Goal: Use online tool/utility

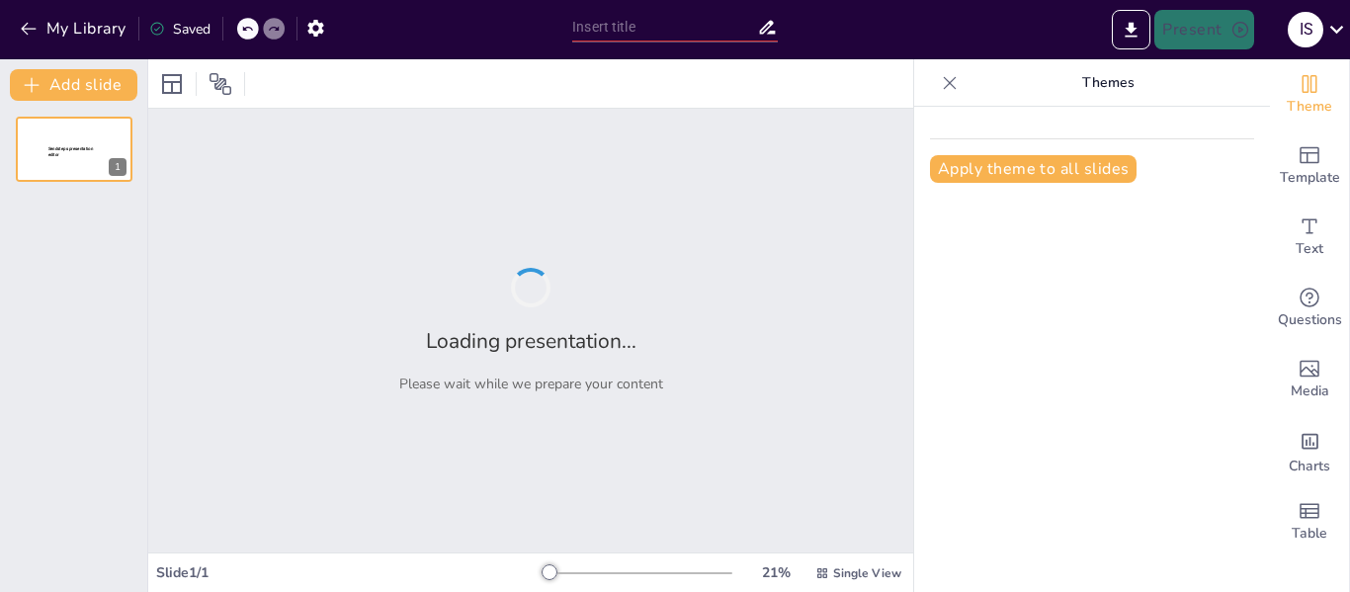
type input "Партнерства, що працюють: Як навчання стало основою для успіху"
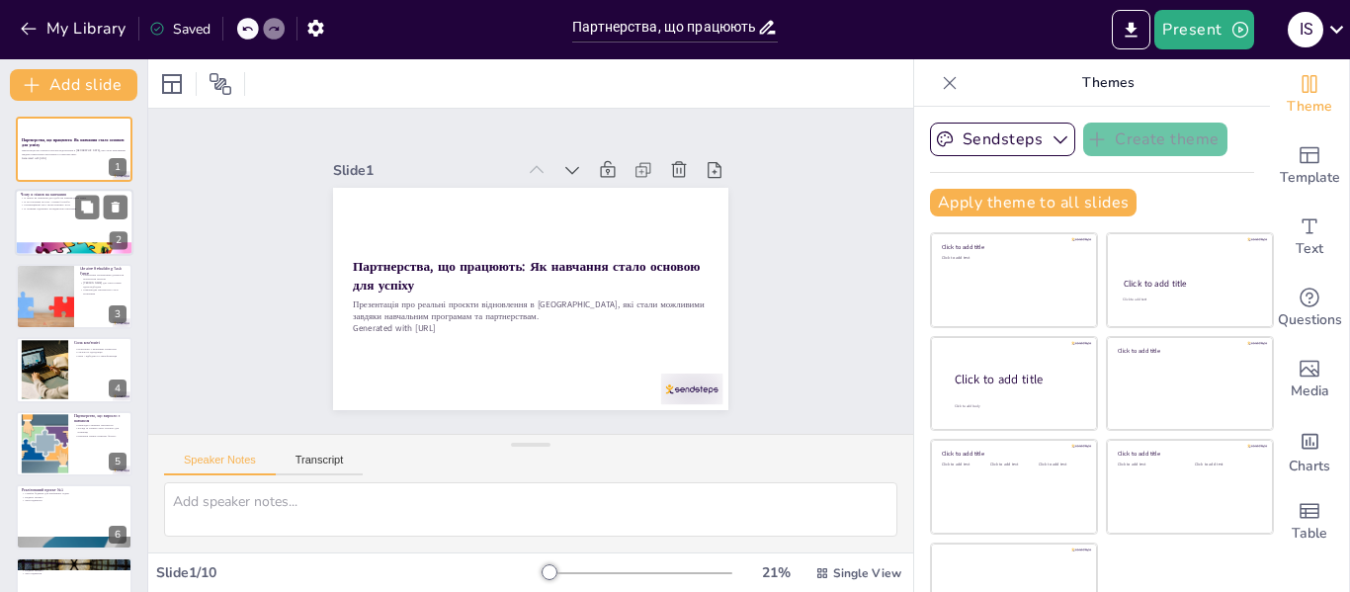
click at [92, 233] on div at bounding box center [74, 223] width 119 height 67
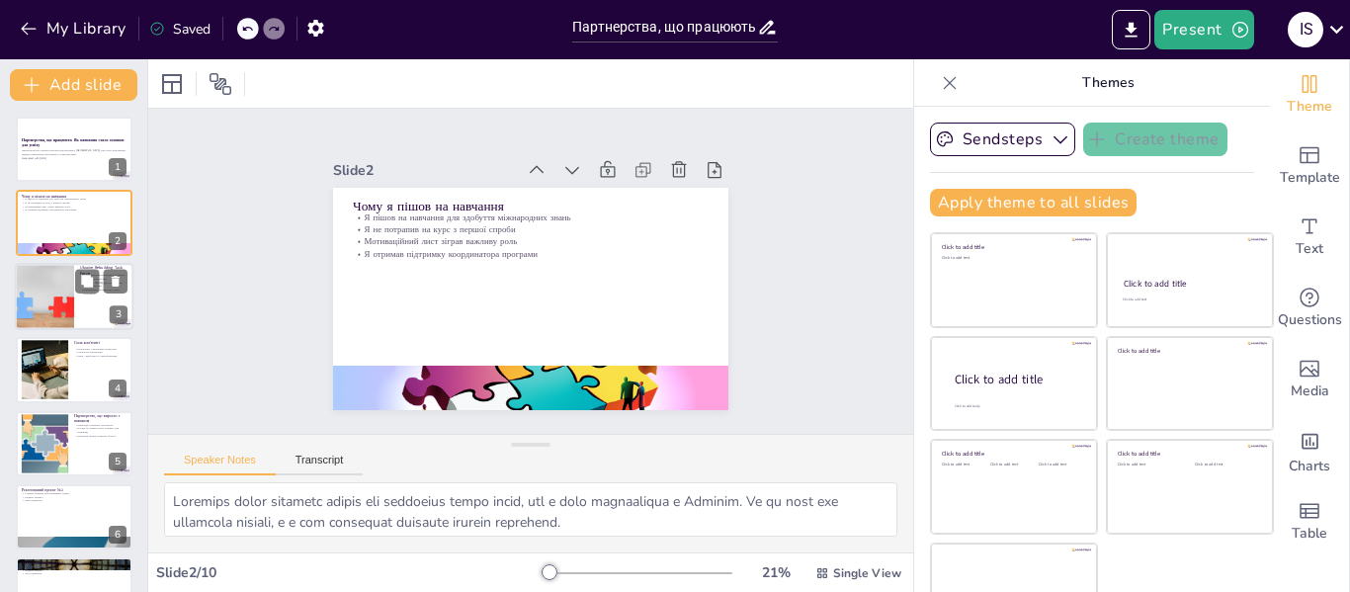
click at [50, 299] on div at bounding box center [44, 296] width 91 height 67
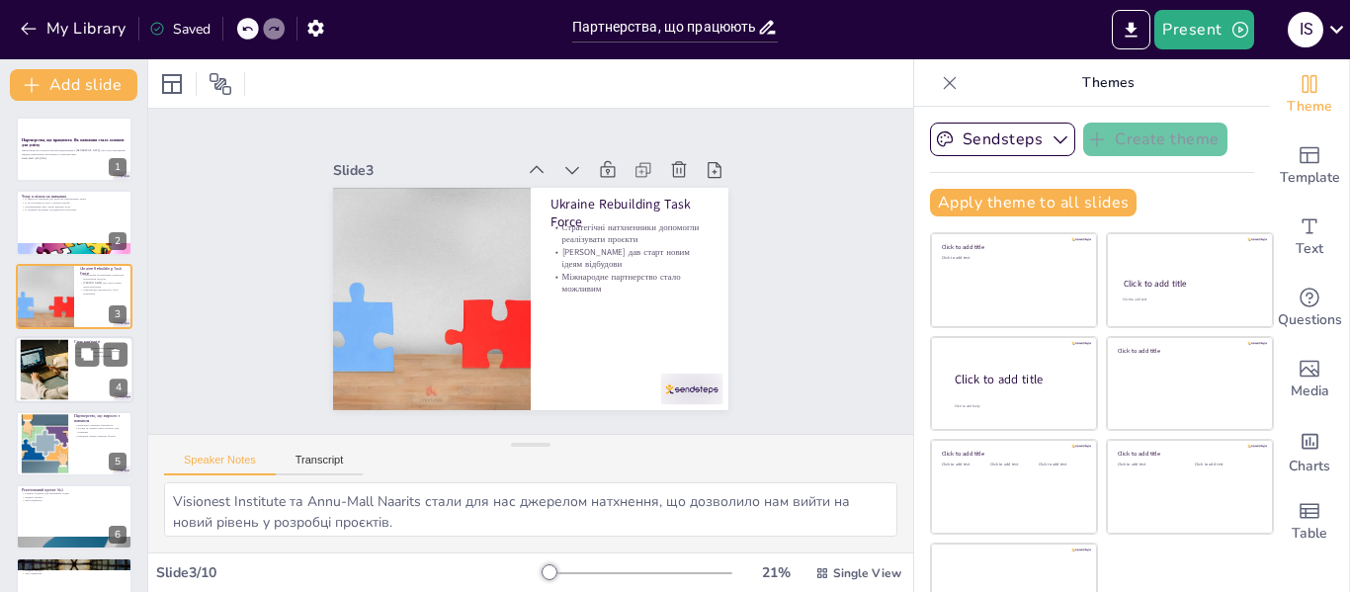
click at [42, 367] on div at bounding box center [44, 370] width 91 height 60
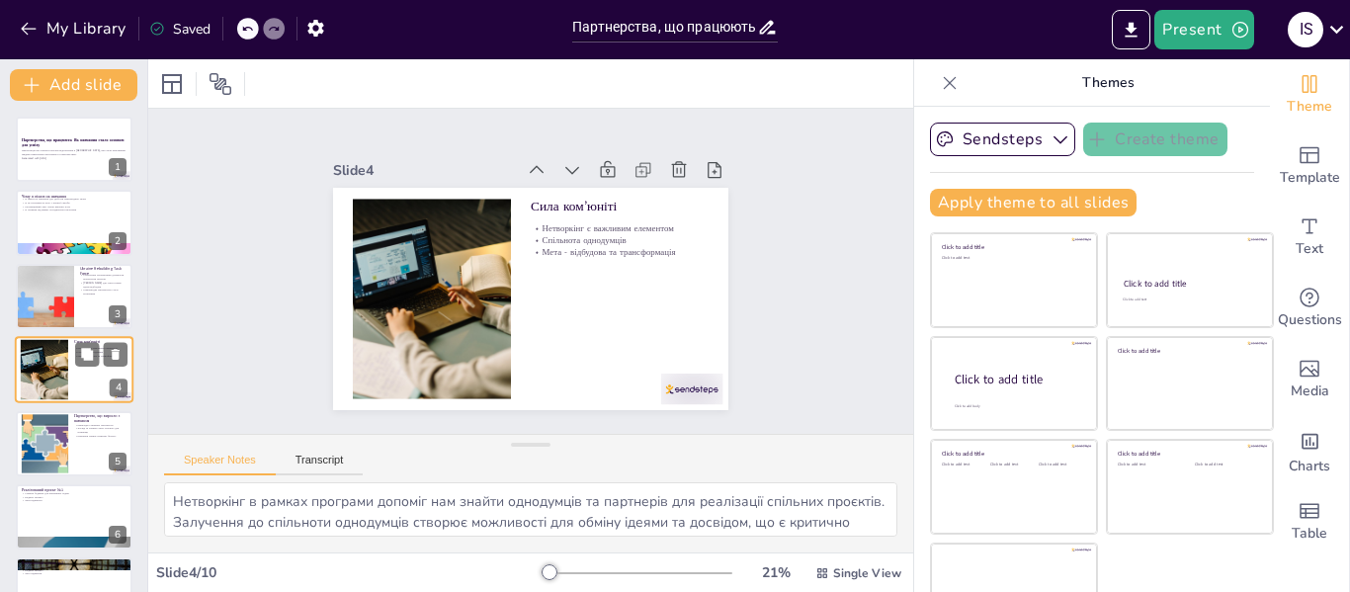
scroll to position [24, 0]
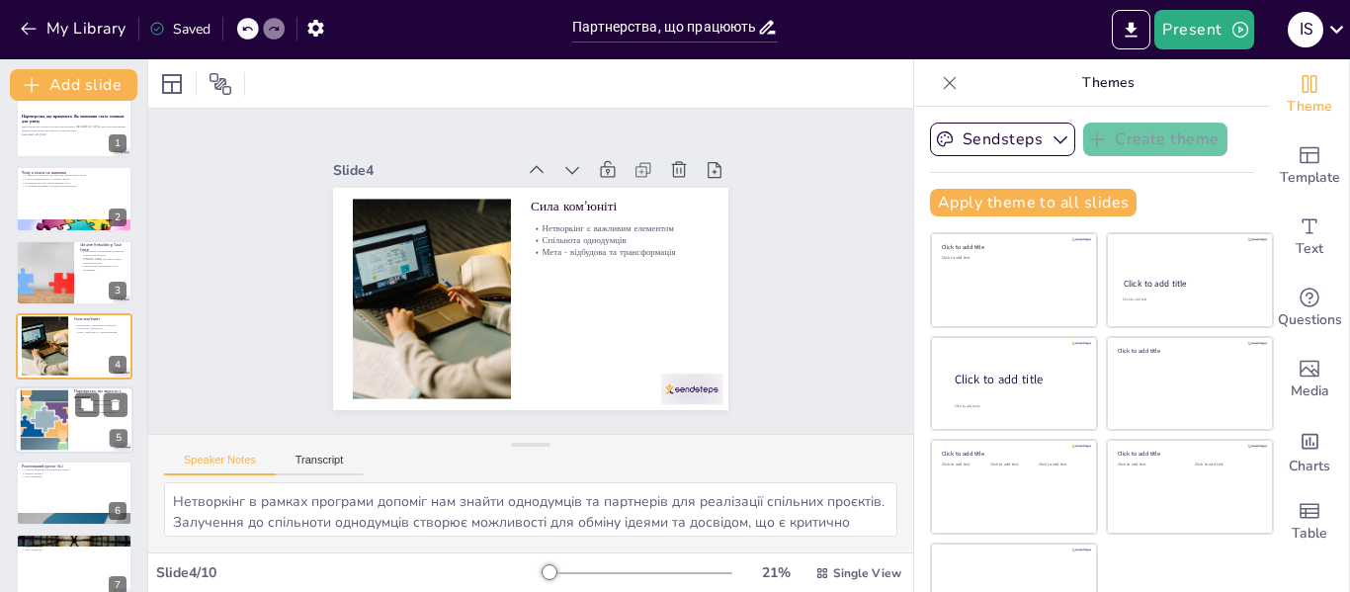
click at [53, 408] on div at bounding box center [44, 419] width 90 height 60
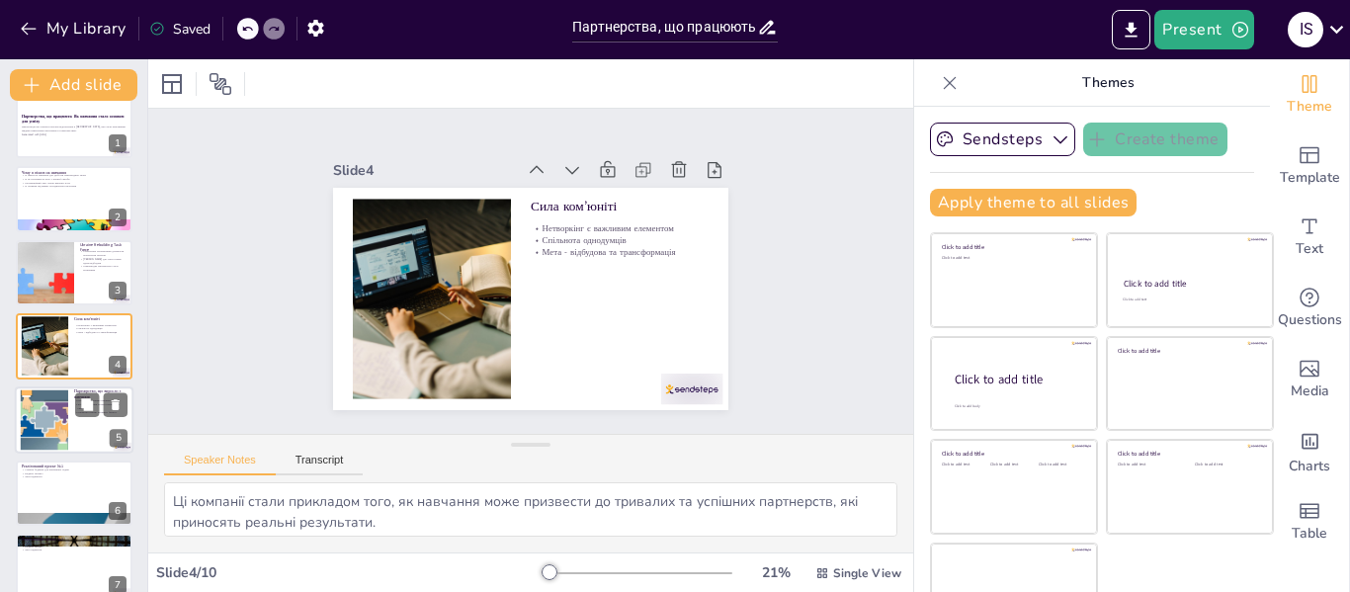
scroll to position [97, 0]
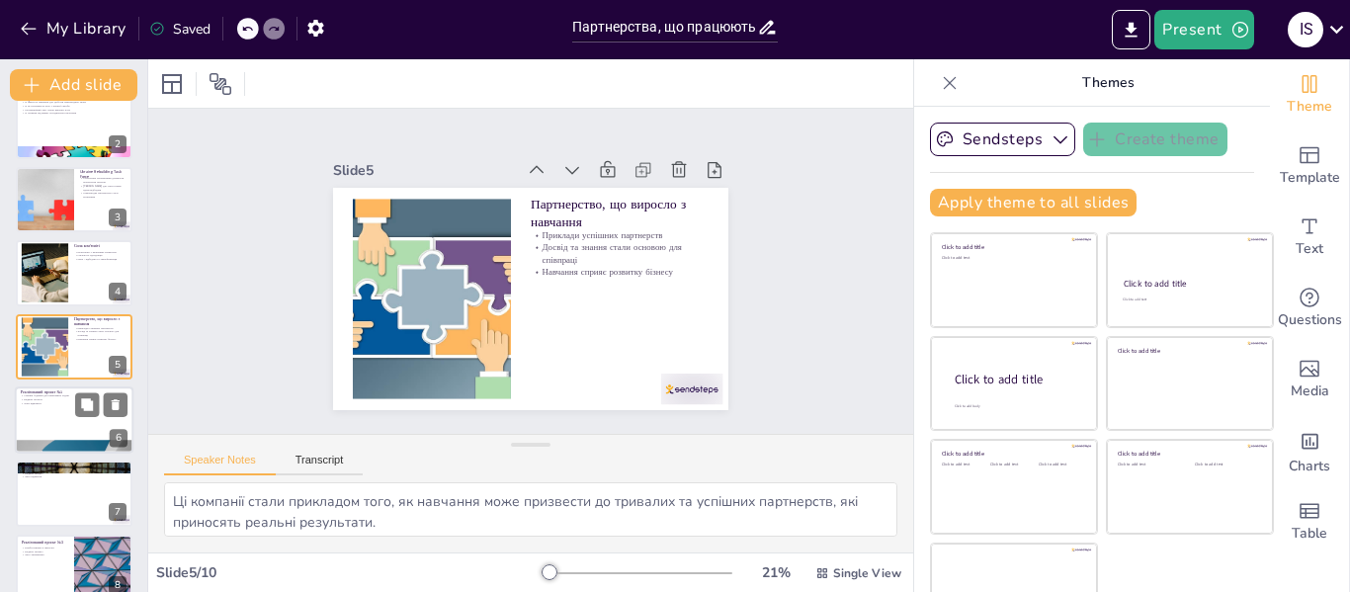
click at [51, 413] on div at bounding box center [74, 419] width 119 height 67
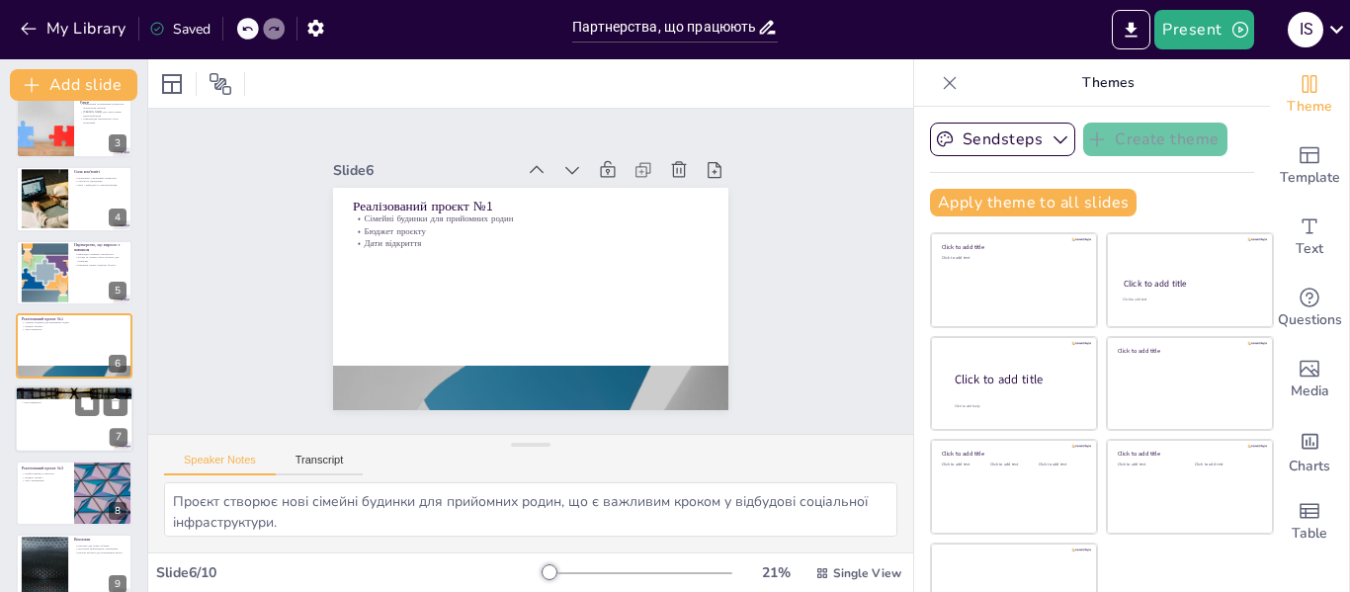
click at [55, 420] on div at bounding box center [74, 419] width 119 height 67
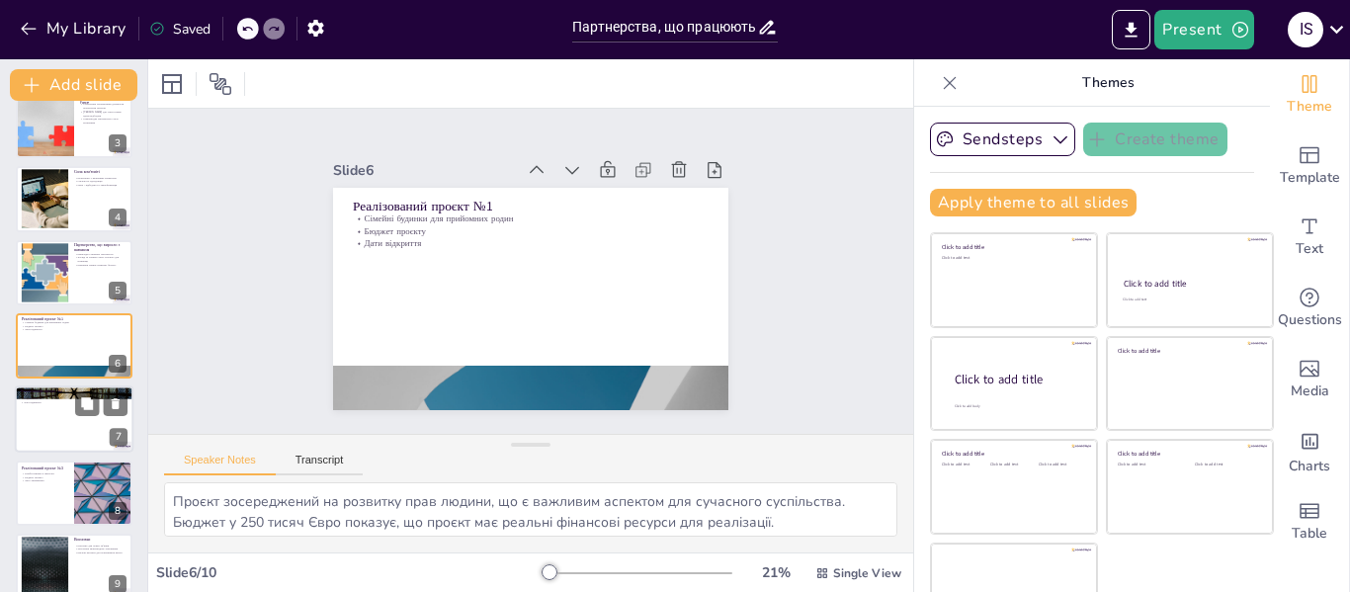
scroll to position [244, 0]
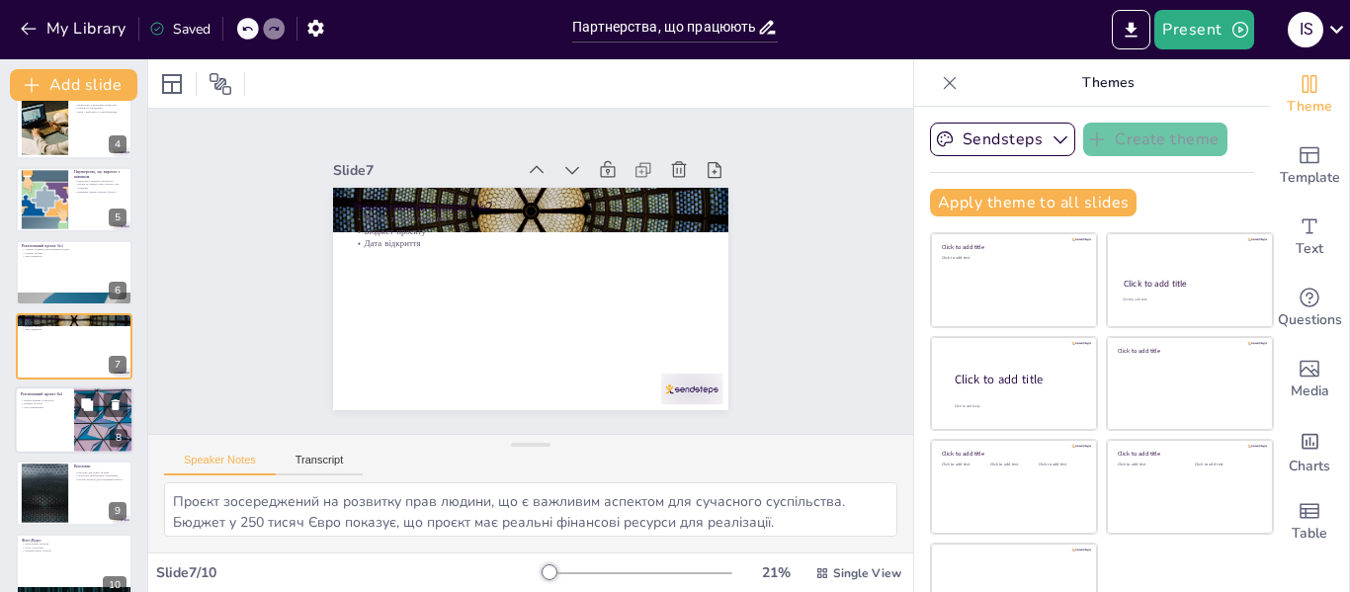
click at [30, 425] on div at bounding box center [74, 419] width 119 height 67
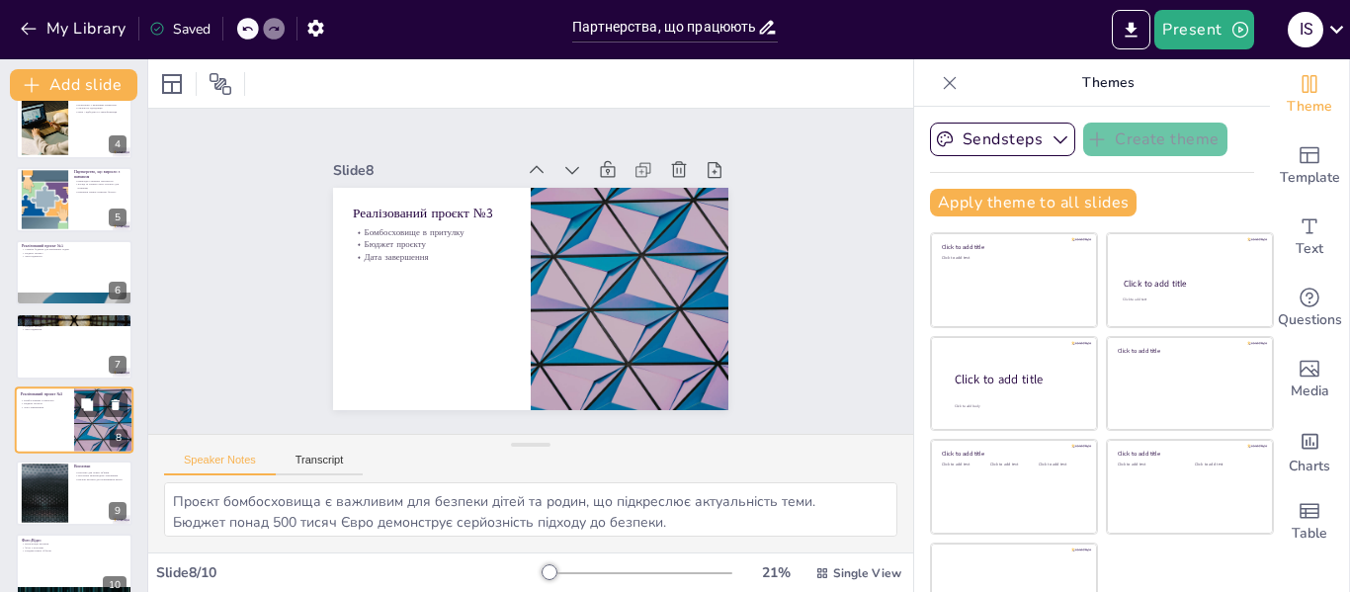
scroll to position [268, 0]
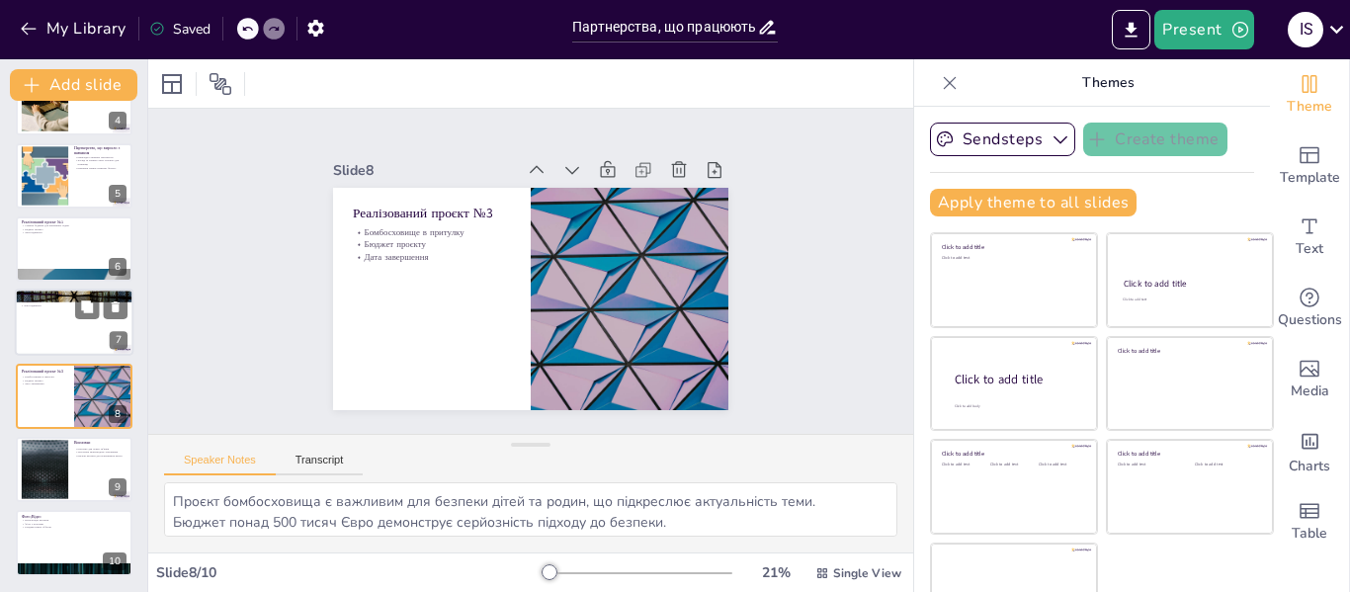
click at [30, 319] on div at bounding box center [74, 323] width 119 height 67
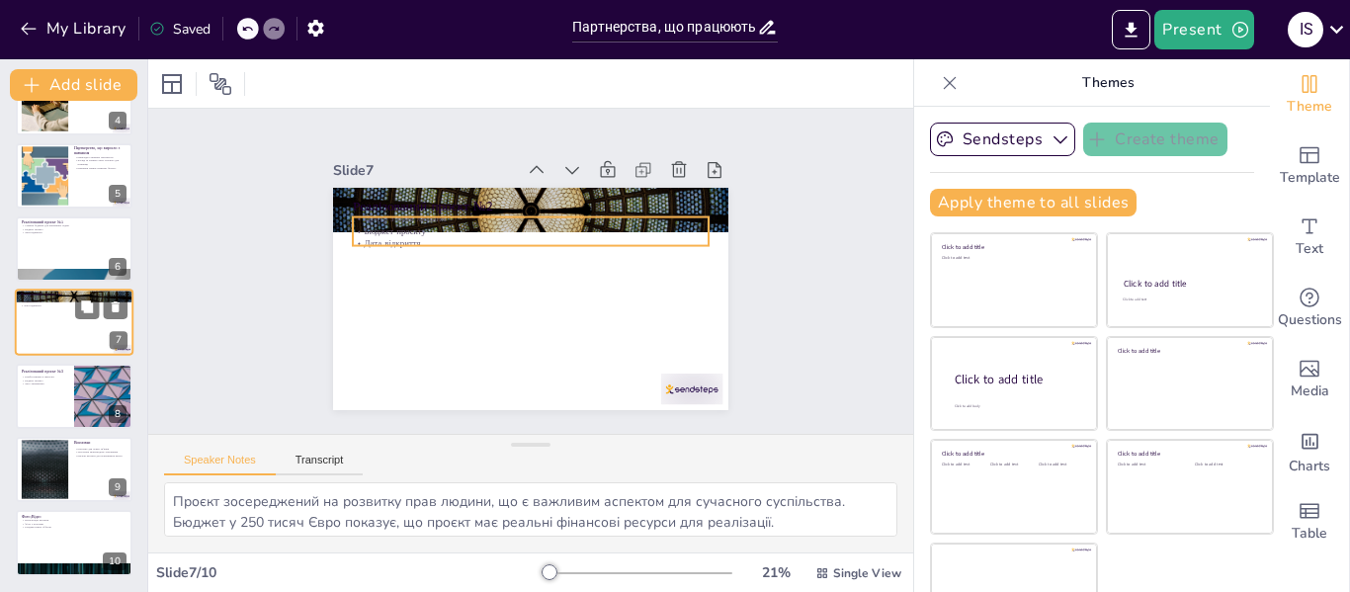
scroll to position [244, 0]
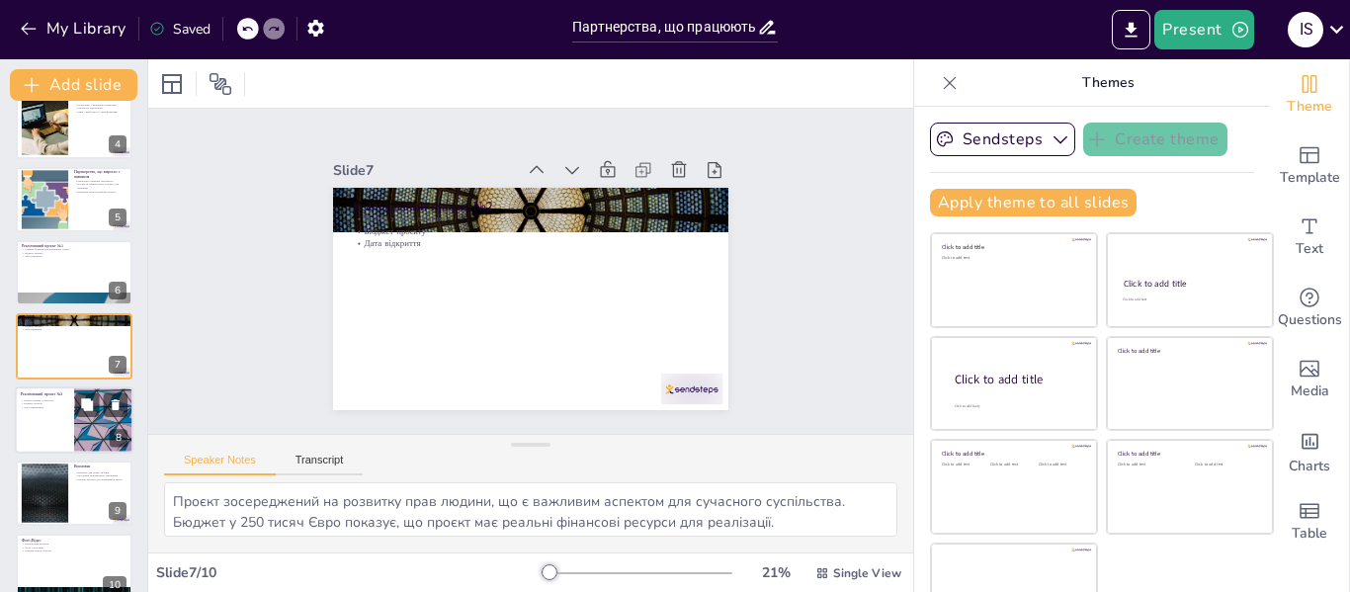
click at [36, 428] on div at bounding box center [74, 419] width 119 height 67
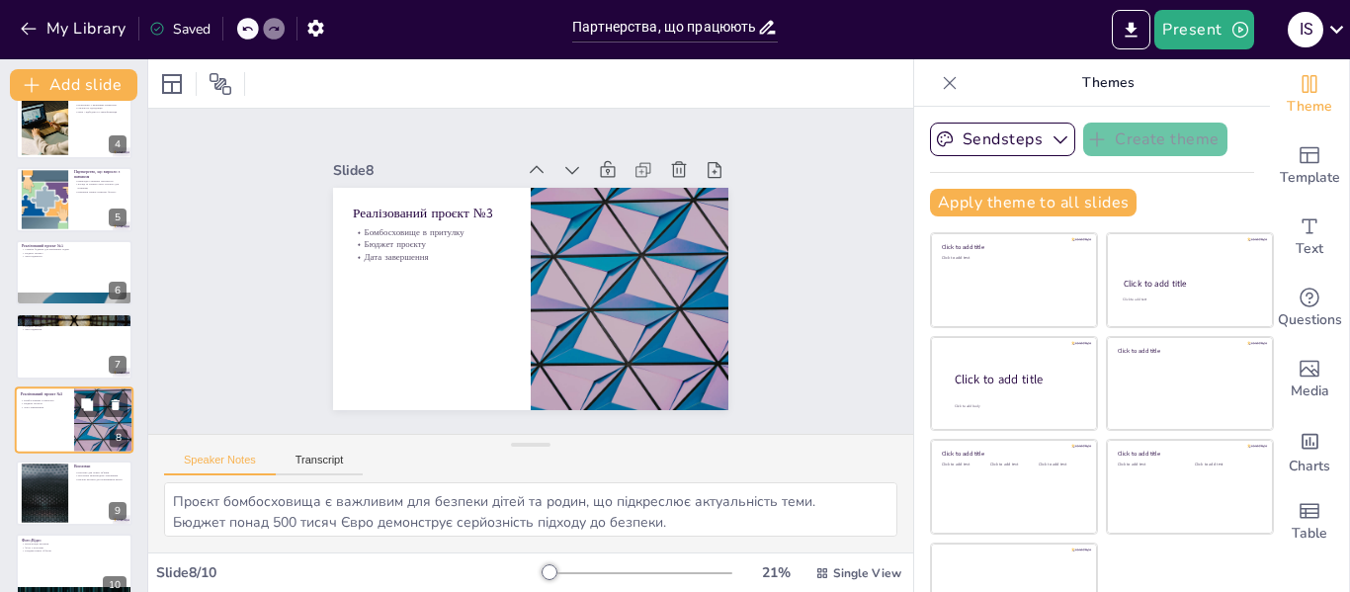
scroll to position [268, 0]
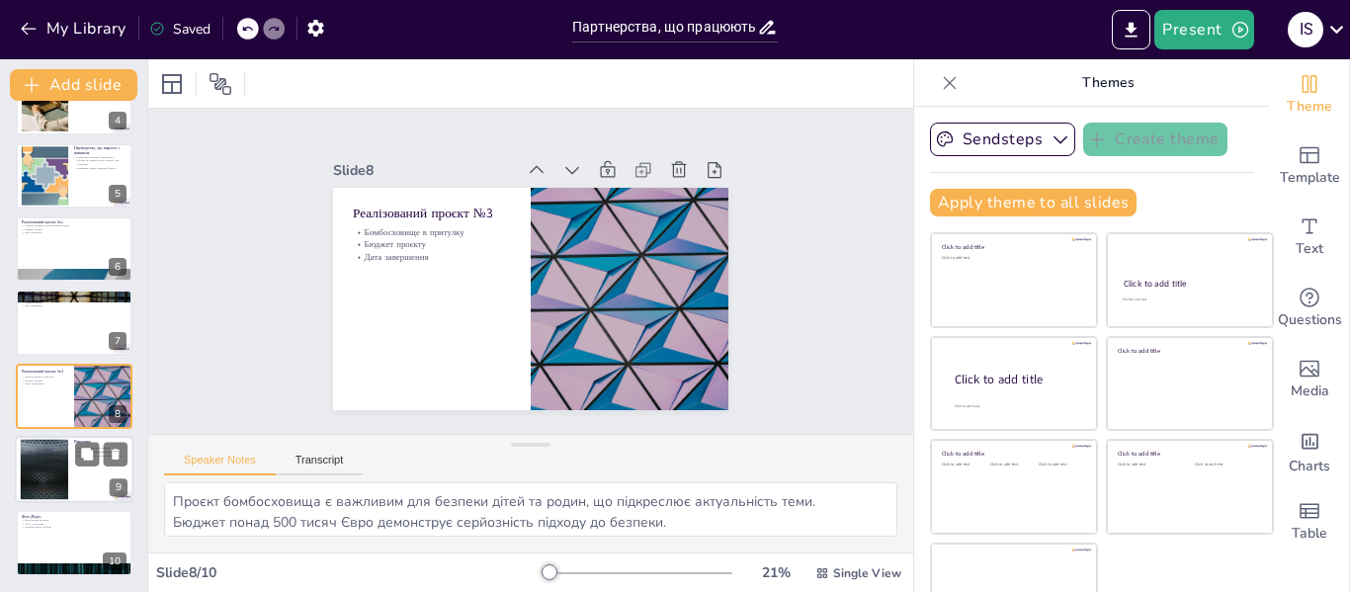
click at [40, 465] on div at bounding box center [44, 470] width 107 height 60
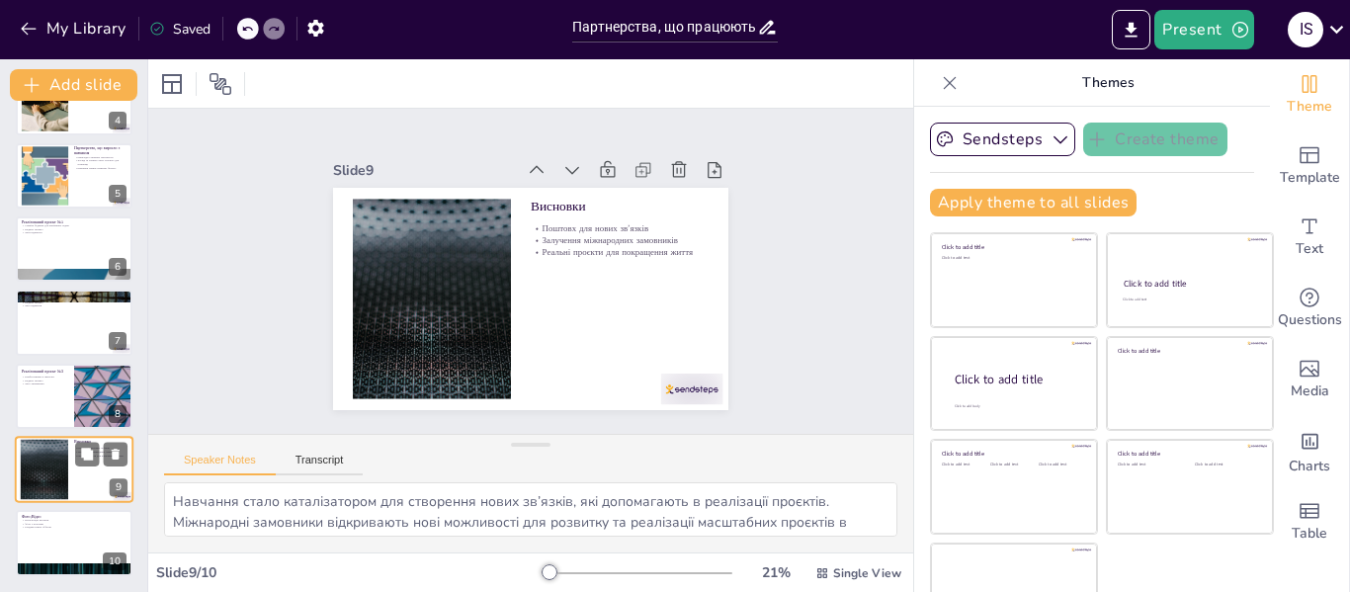
scroll to position [45, 0]
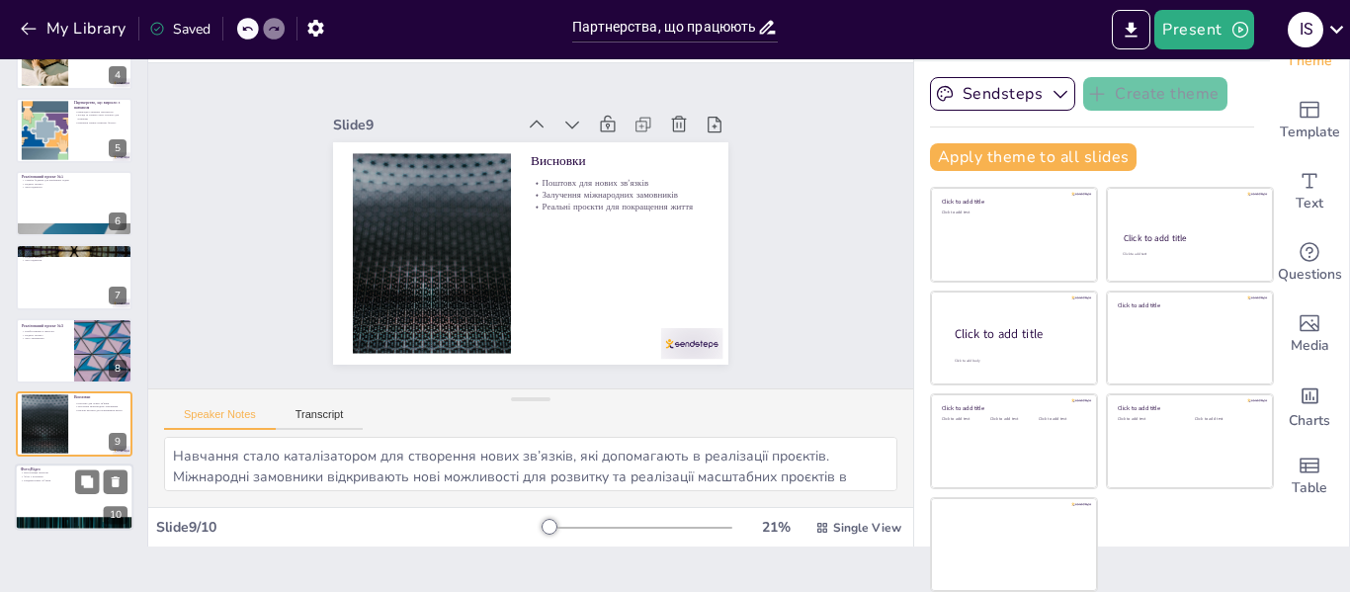
click at [45, 480] on p "Рендери нових об’єктів" at bounding box center [74, 481] width 107 height 4
type textarea "Візуалізація допомагає зрозуміти масштаб та важливість проєктів, які ми реалізу…"
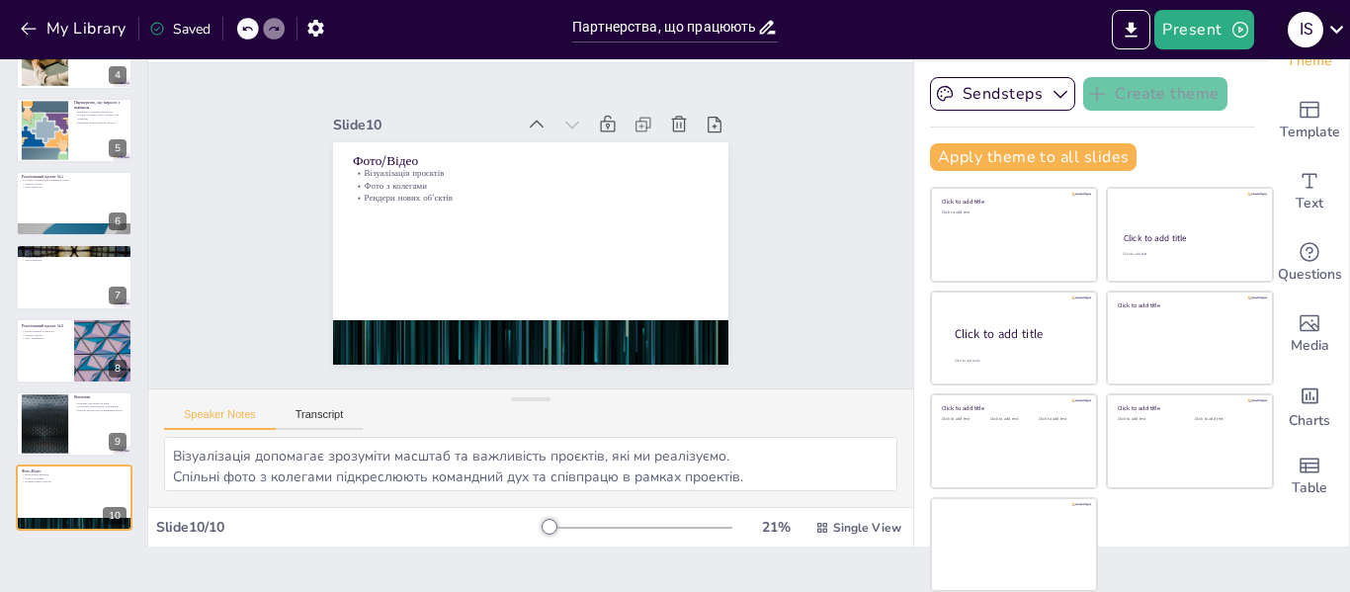
click at [1328, 24] on icon at bounding box center [1336, 29] width 27 height 27
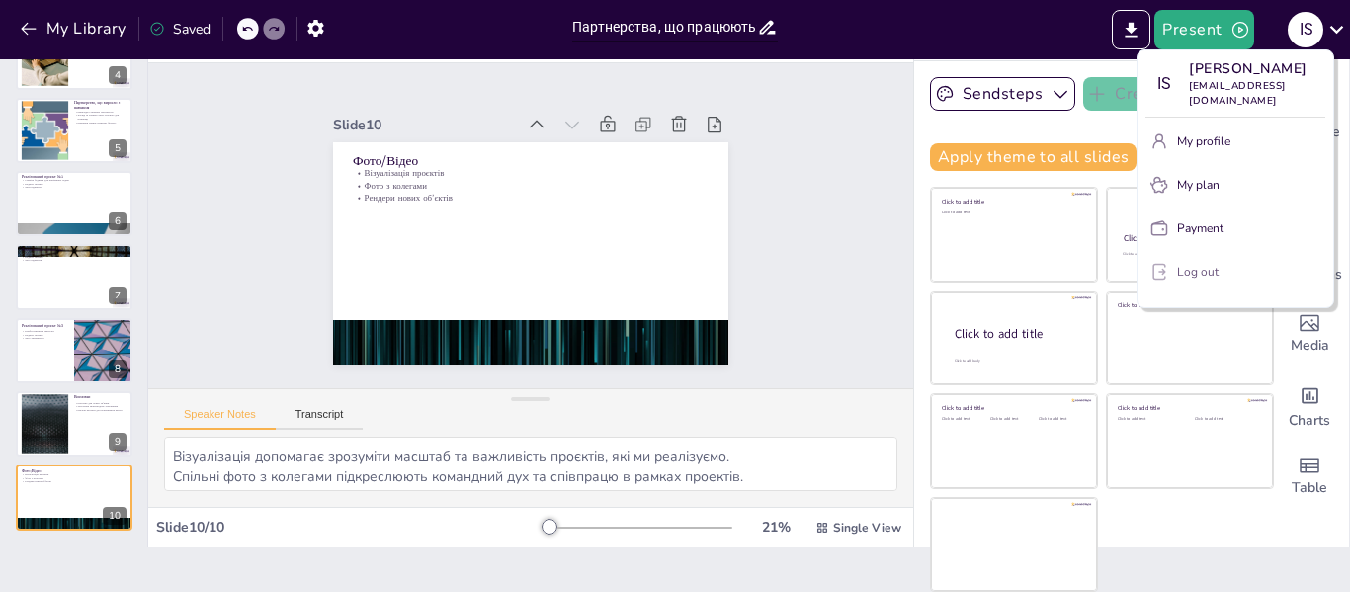
click at [1184, 263] on p "Log out" at bounding box center [1198, 272] width 42 height 18
